Goal: Check status

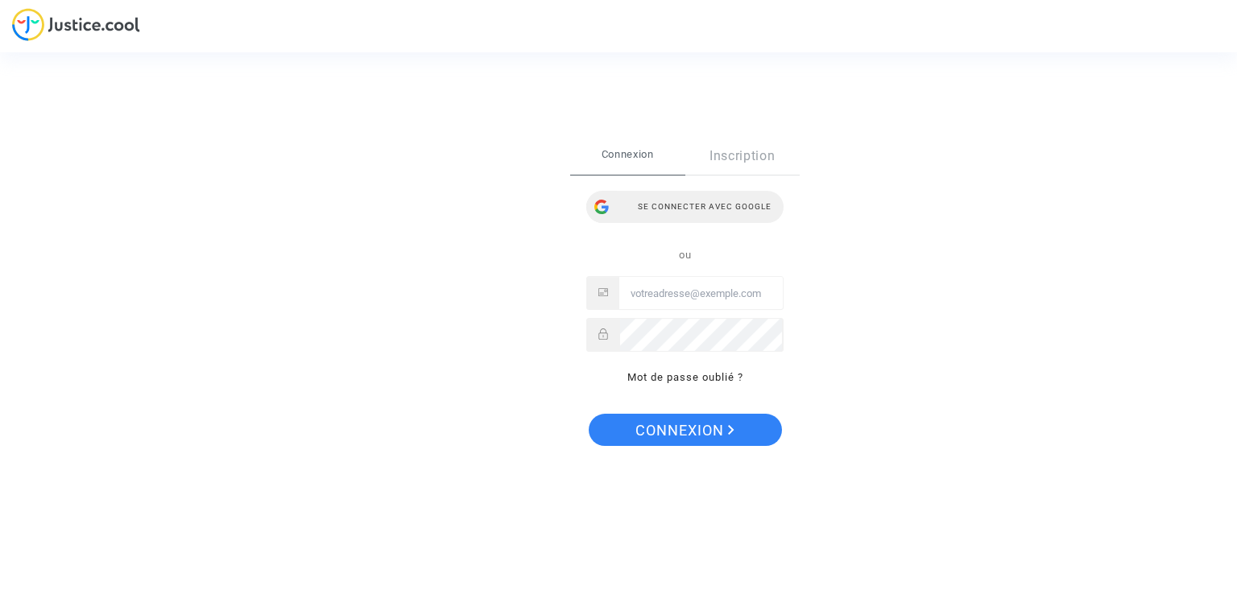
click at [701, 207] on div "Se connecter avec Google" at bounding box center [684, 207] width 197 height 32
